Goal: Task Accomplishment & Management: Manage account settings

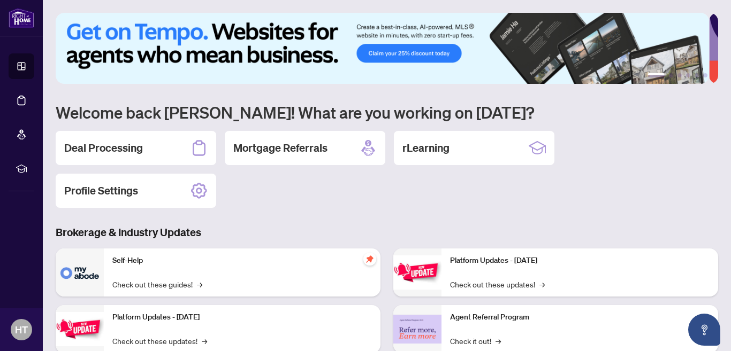
click at [114, 142] on h2 "Deal Processing" at bounding box center [103, 148] width 79 height 15
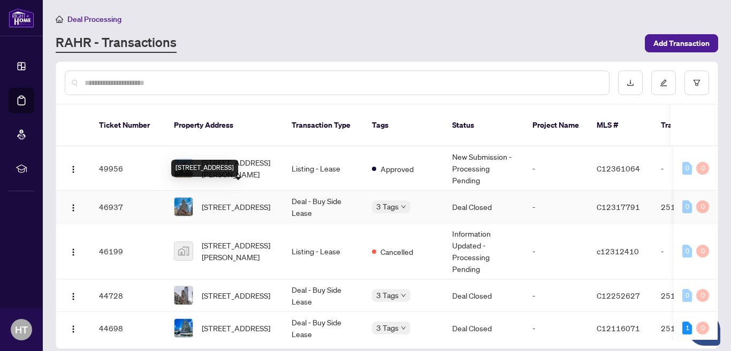
click at [236, 201] on span "2112-280 Dundas St, Toronto, Ontario M5T 0E3, Canada" at bounding box center [236, 207] width 68 height 12
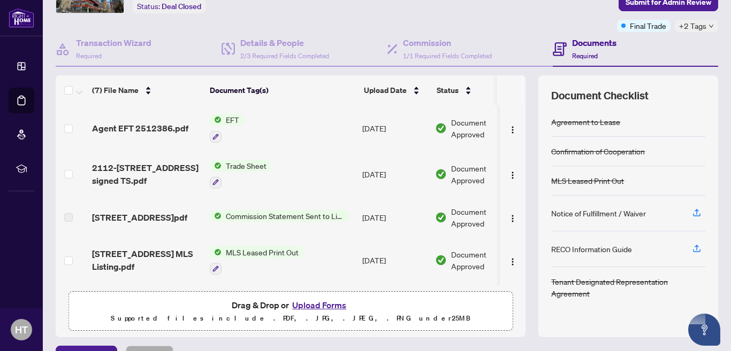
scroll to position [73, 0]
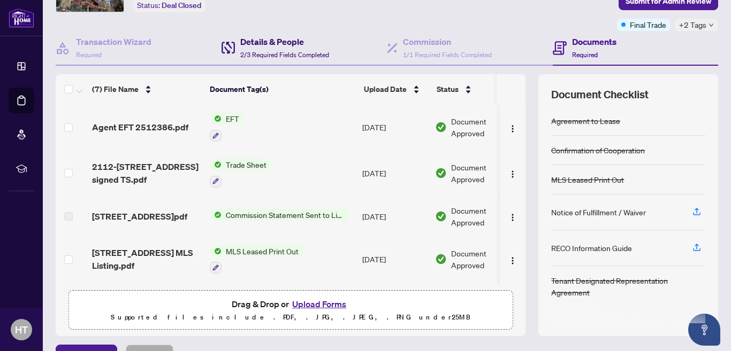
click at [271, 45] on h4 "Details & People" at bounding box center [284, 41] width 89 height 13
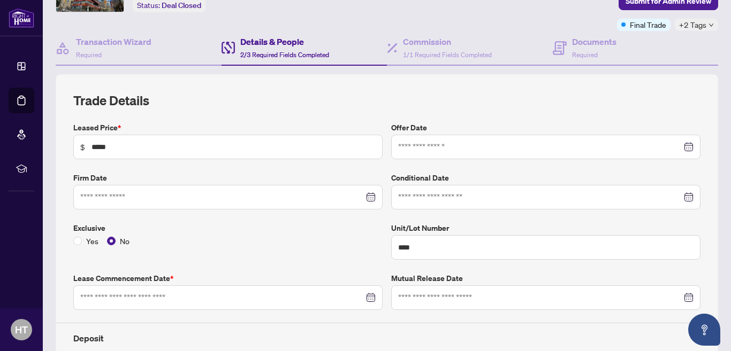
type input "**********"
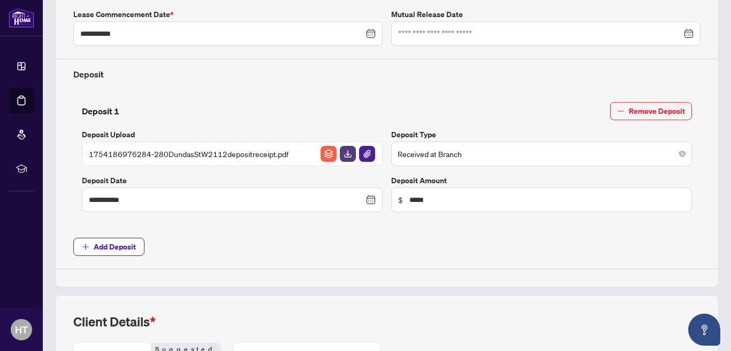
scroll to position [519, 0]
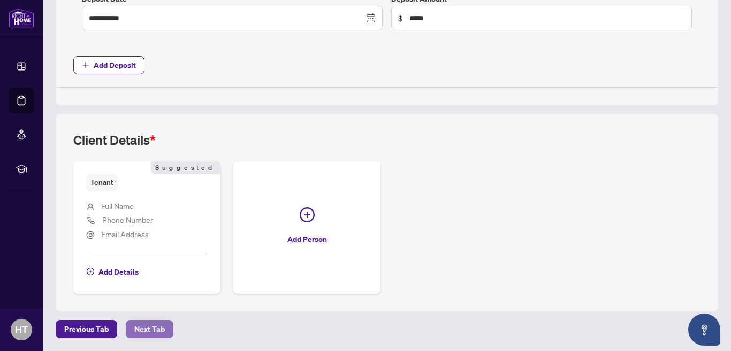
click at [144, 330] on span "Next Tab" at bounding box center [149, 329] width 30 height 17
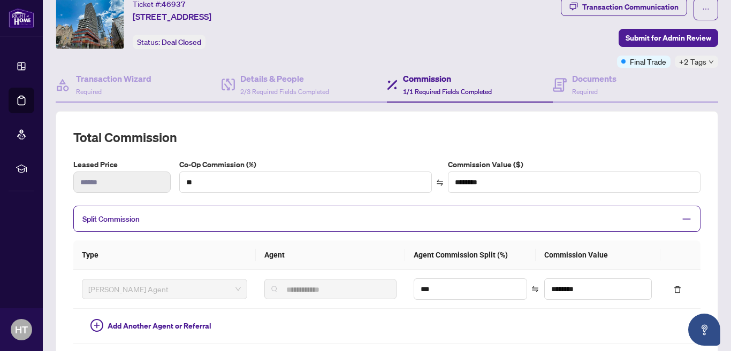
scroll to position [41, 0]
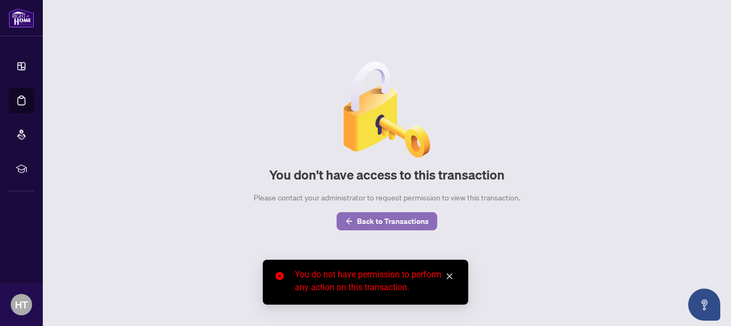
click at [402, 217] on span "Back to Transactions" at bounding box center [393, 221] width 72 height 17
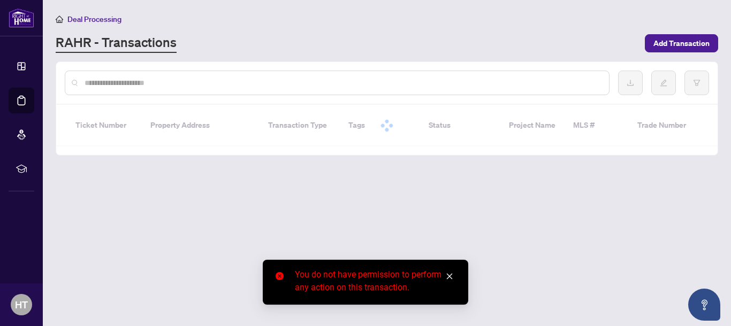
click at [448, 273] on icon "close" at bounding box center [449, 276] width 7 height 7
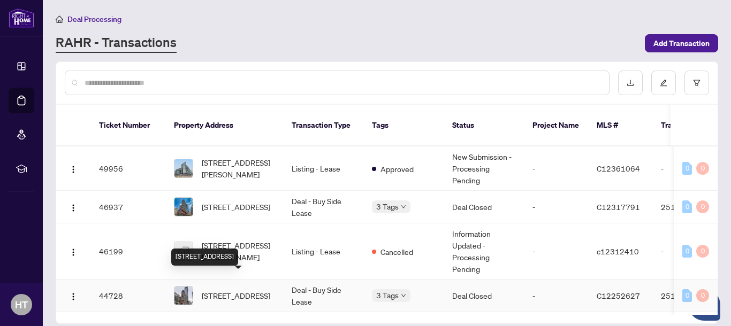
click at [226, 290] on span "1006-18 Maitland Terr, Toronto, Ontario M4Y 0H2, Canada" at bounding box center [236, 296] width 68 height 12
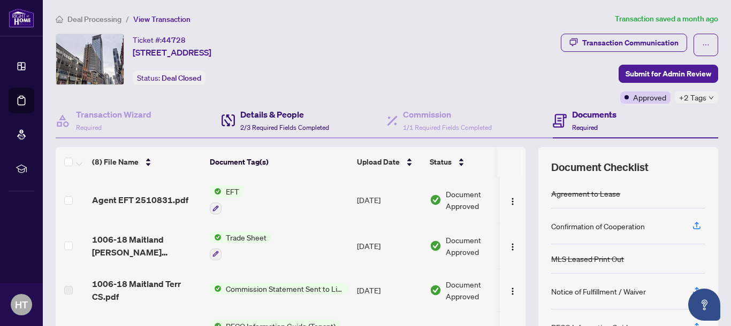
click at [253, 113] on h4 "Details & People" at bounding box center [284, 114] width 89 height 13
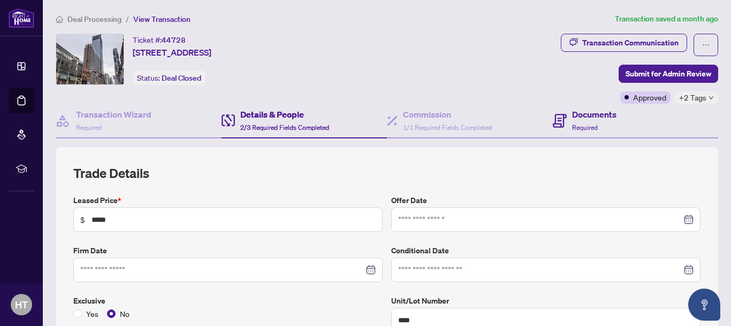
type input "**********"
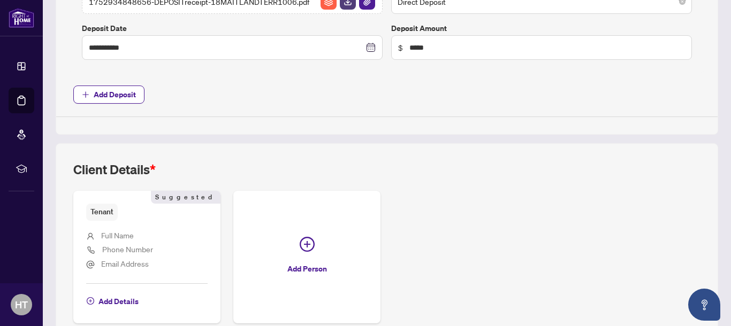
scroll to position [544, 0]
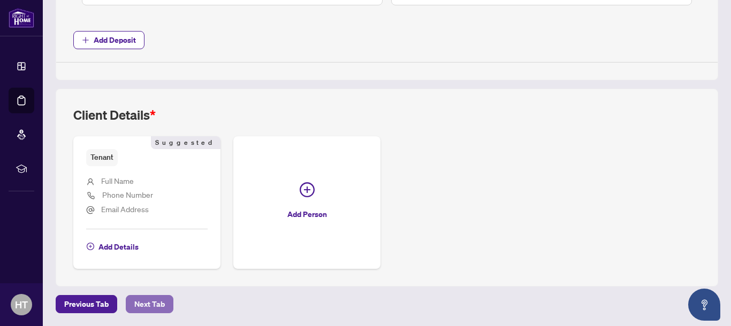
click at [157, 302] on button "Next Tab" at bounding box center [150, 304] width 48 height 18
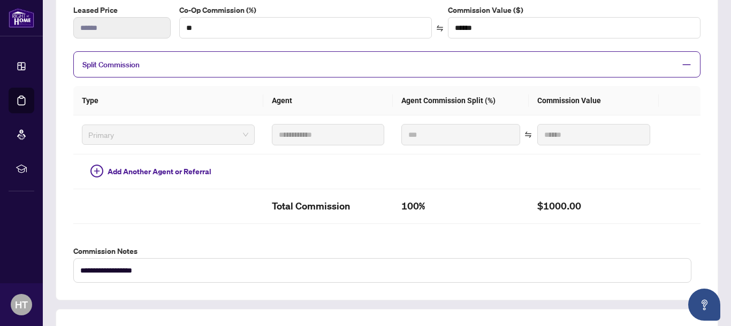
scroll to position [381, 0]
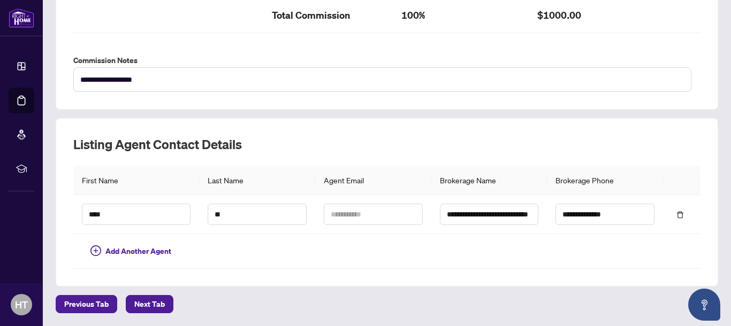
drag, startPoint x: 727, startPoint y: 85, endPoint x: 435, endPoint y: 97, distance: 291.8
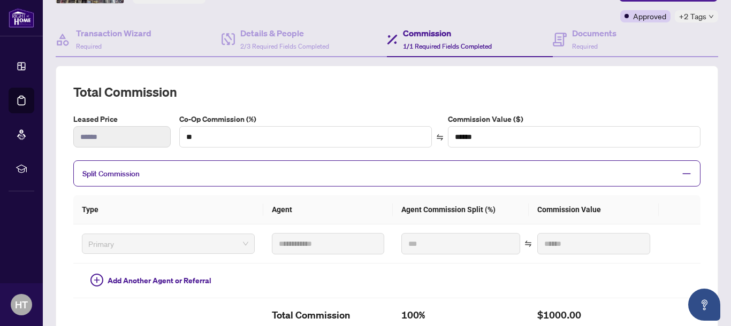
scroll to position [122, 0]
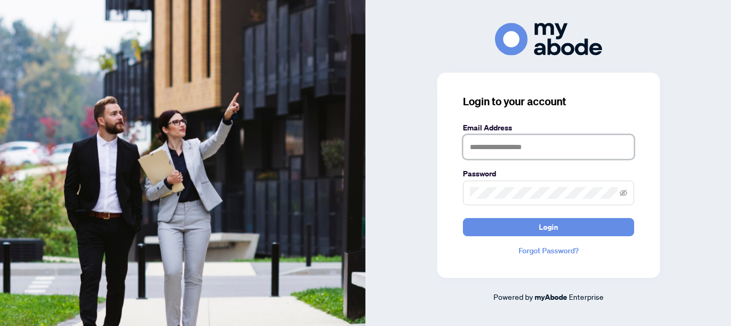
click at [480, 144] on input "text" at bounding box center [548, 147] width 171 height 25
type input "**********"
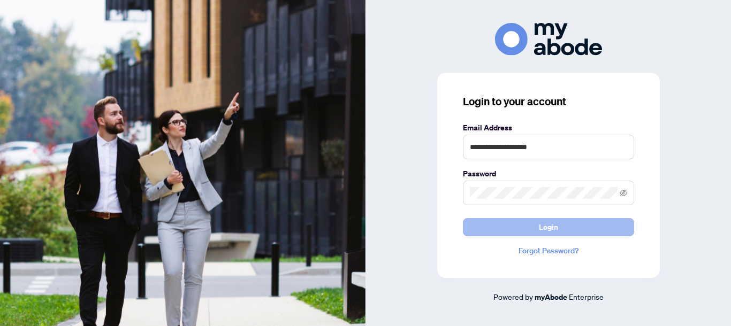
click at [508, 227] on button "Login" at bounding box center [548, 227] width 171 height 18
